Goal: Task Accomplishment & Management: Complete application form

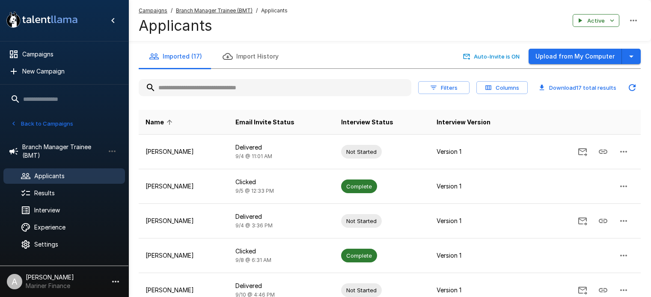
scroll to position [488, 0]
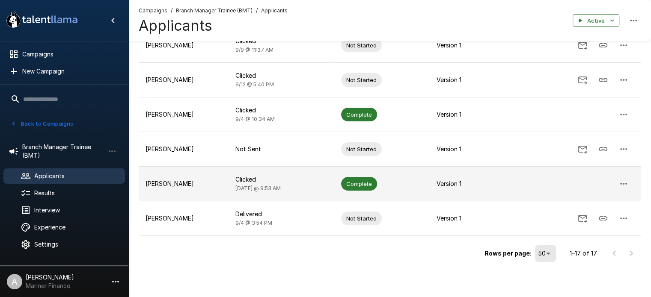
click at [187, 183] on p "[PERSON_NAME]" at bounding box center [183, 184] width 76 height 9
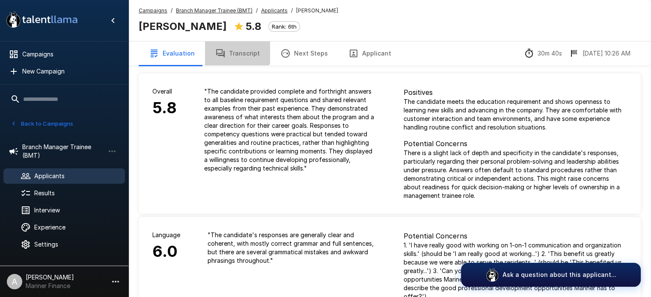
click at [234, 51] on button "Transcript" at bounding box center [237, 54] width 65 height 24
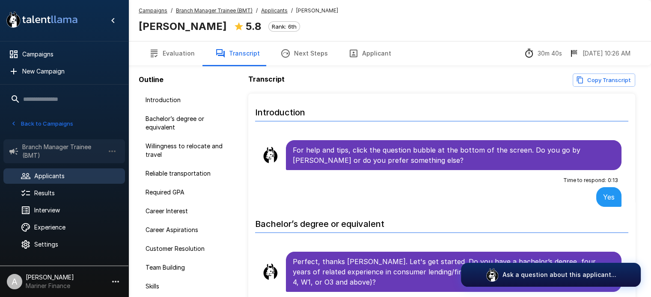
click at [53, 147] on span "Branch Manager Trainee (BMT)" at bounding box center [63, 151] width 82 height 17
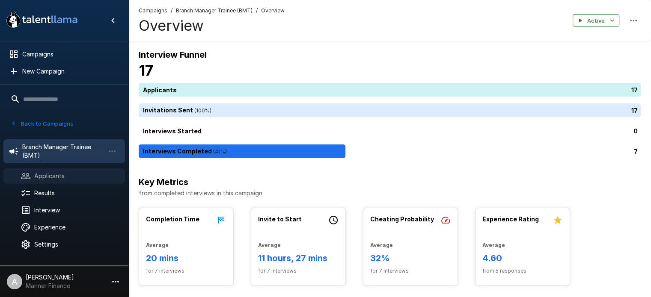
click at [50, 176] on span "Applicants" at bounding box center [76, 176] width 84 height 9
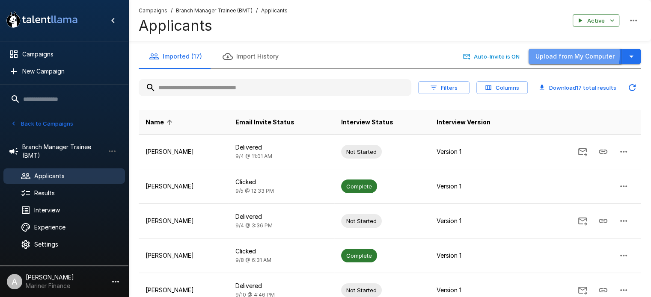
click at [561, 54] on button "Upload from My Computer" at bounding box center [574, 57] width 93 height 16
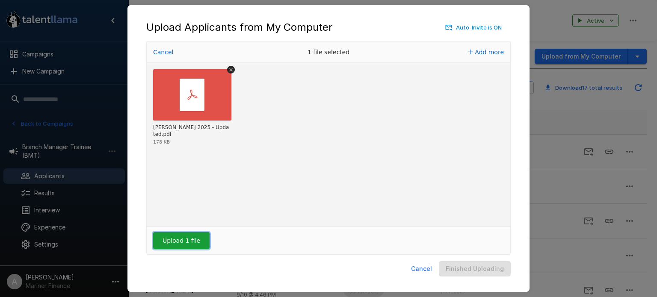
click at [181, 237] on button "Upload 1 file" at bounding box center [181, 240] width 56 height 17
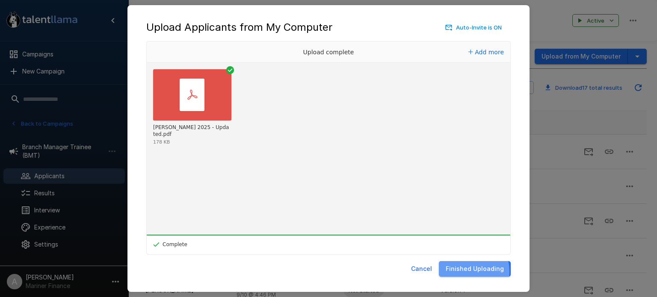
click at [469, 272] on button "Finished Uploading" at bounding box center [475, 269] width 72 height 16
